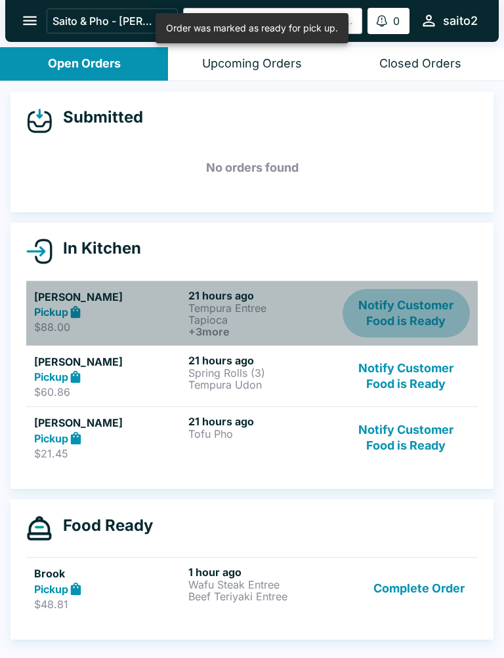
click at [426, 302] on button "Notify Customer Food is Ready" at bounding box center [405, 313] width 127 height 49
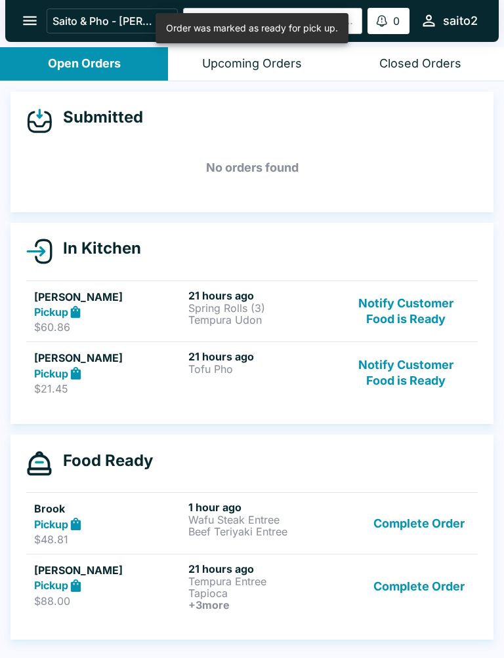
click at [426, 302] on button "Notify Customer Food is Ready" at bounding box center [405, 313] width 127 height 49
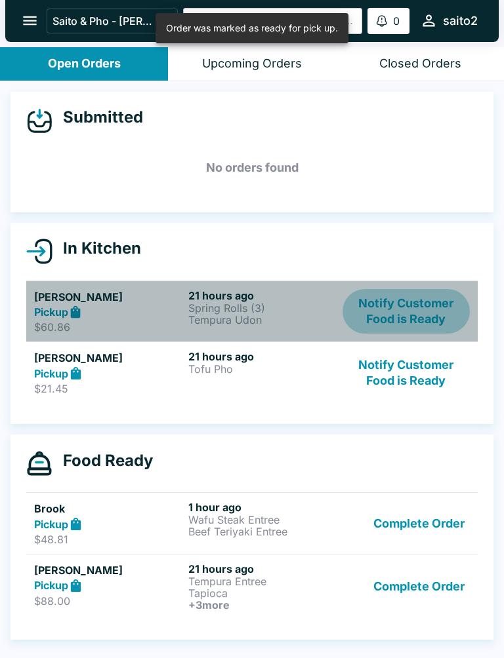
click at [426, 306] on button "Notify Customer Food is Ready" at bounding box center [405, 311] width 127 height 45
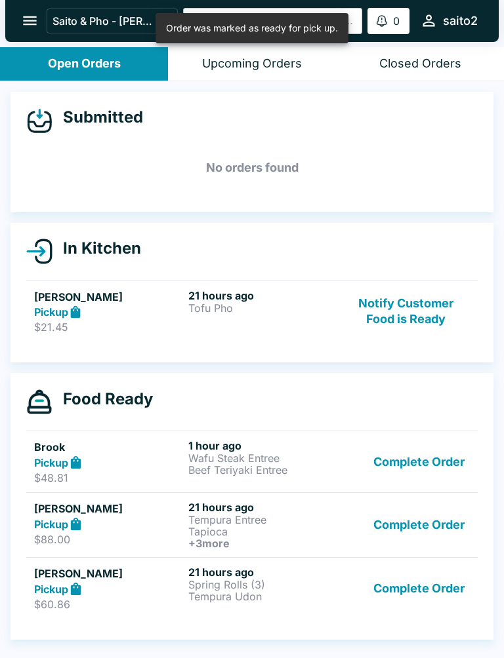
click at [424, 306] on button "Notify Customer Food is Ready" at bounding box center [405, 311] width 127 height 45
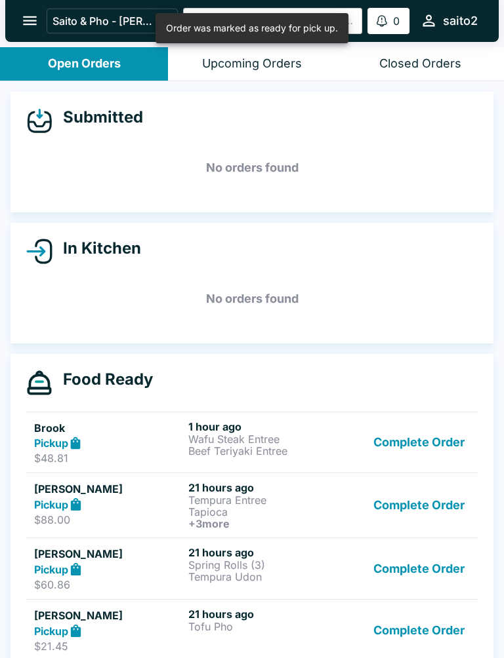
click at [433, 433] on button "Complete Order" at bounding box center [419, 442] width 102 height 45
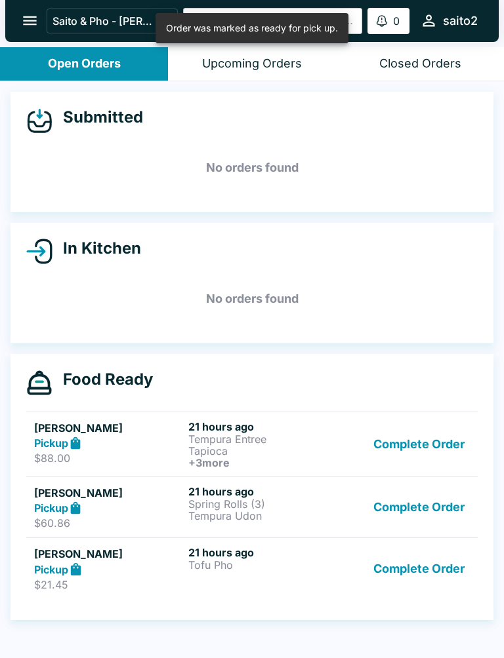
click at [433, 433] on button "Complete Order" at bounding box center [419, 442] width 102 height 45
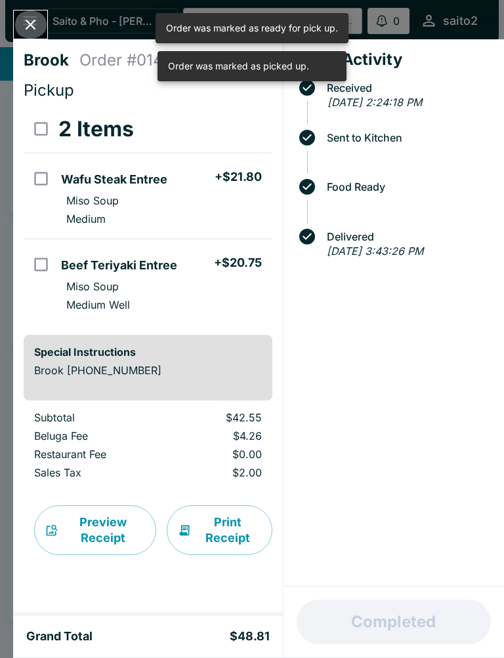
click at [30, 23] on icon "Close" at bounding box center [31, 25] width 18 height 18
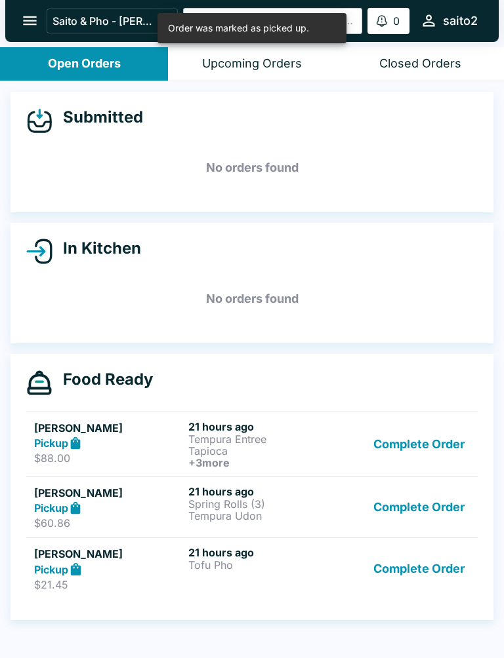
click at [430, 452] on button "Complete Order" at bounding box center [419, 444] width 102 height 49
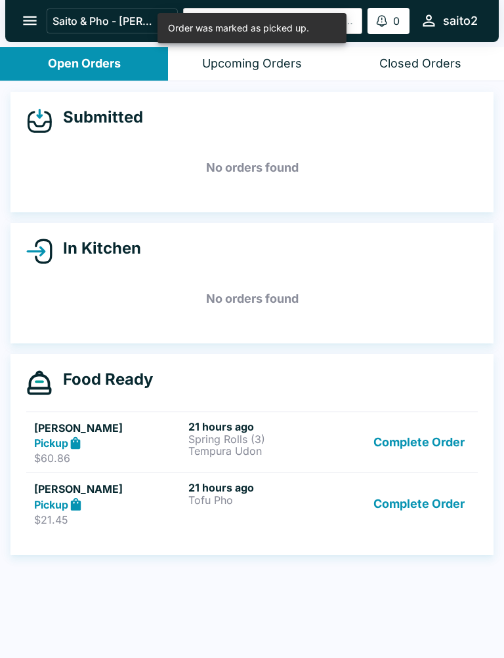
click at [431, 428] on button "Complete Order" at bounding box center [419, 442] width 102 height 45
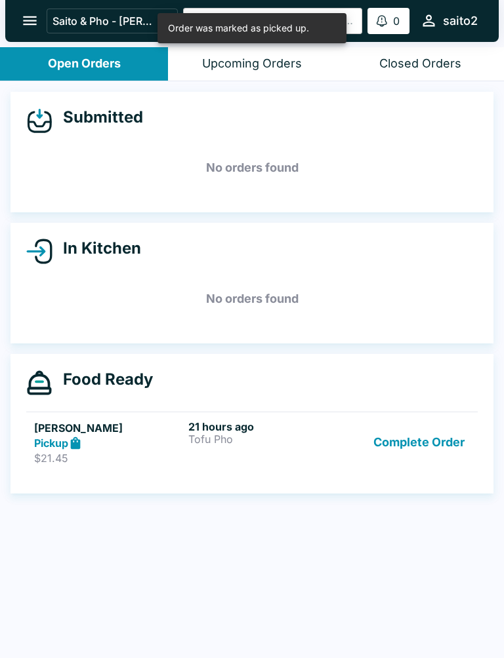
click at [426, 463] on button "Complete Order" at bounding box center [419, 442] width 102 height 45
